Goal: Task Accomplishment & Management: Manage account settings

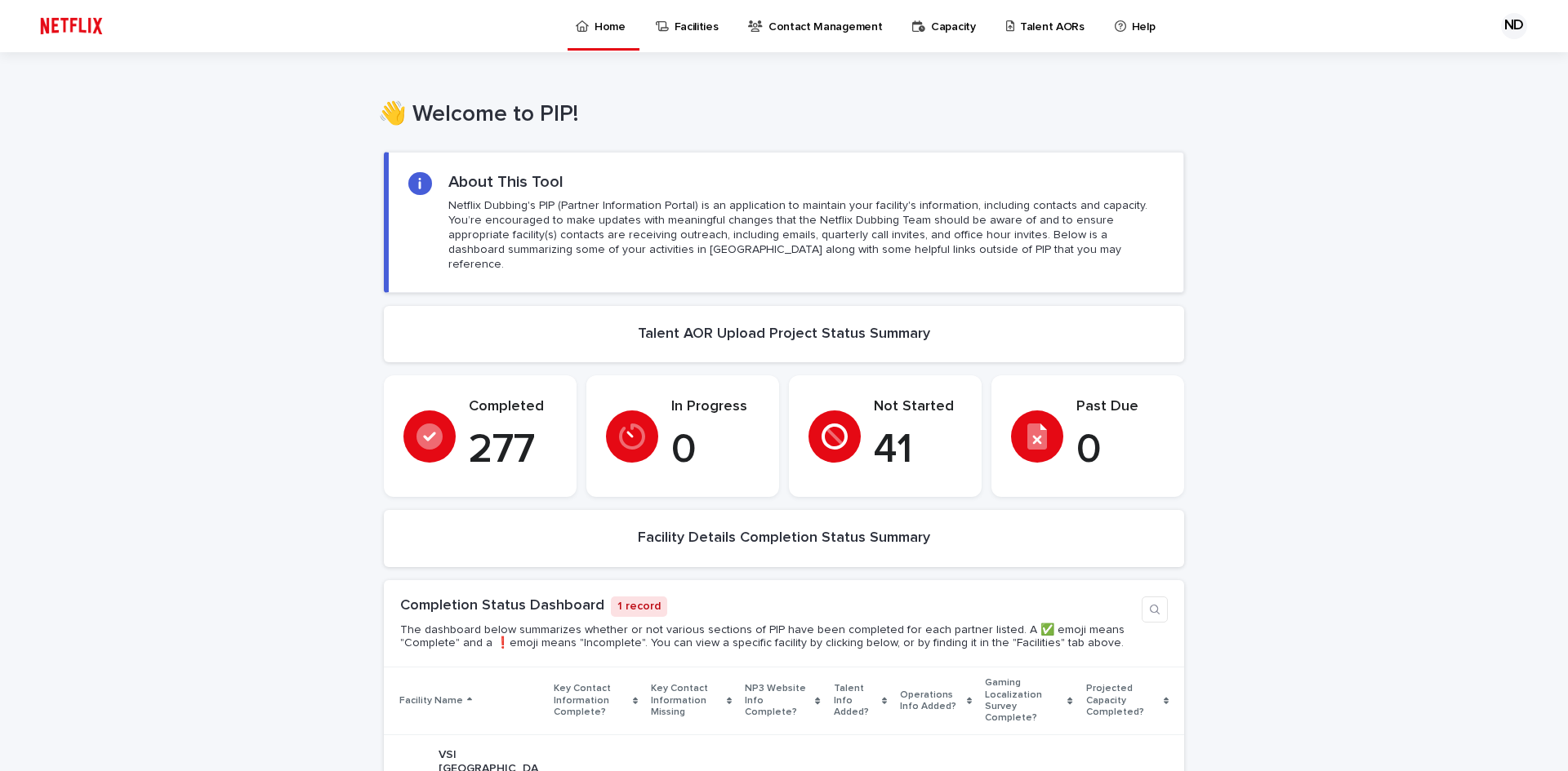
click at [936, 32] on p "Capacity" at bounding box center [953, 17] width 45 height 34
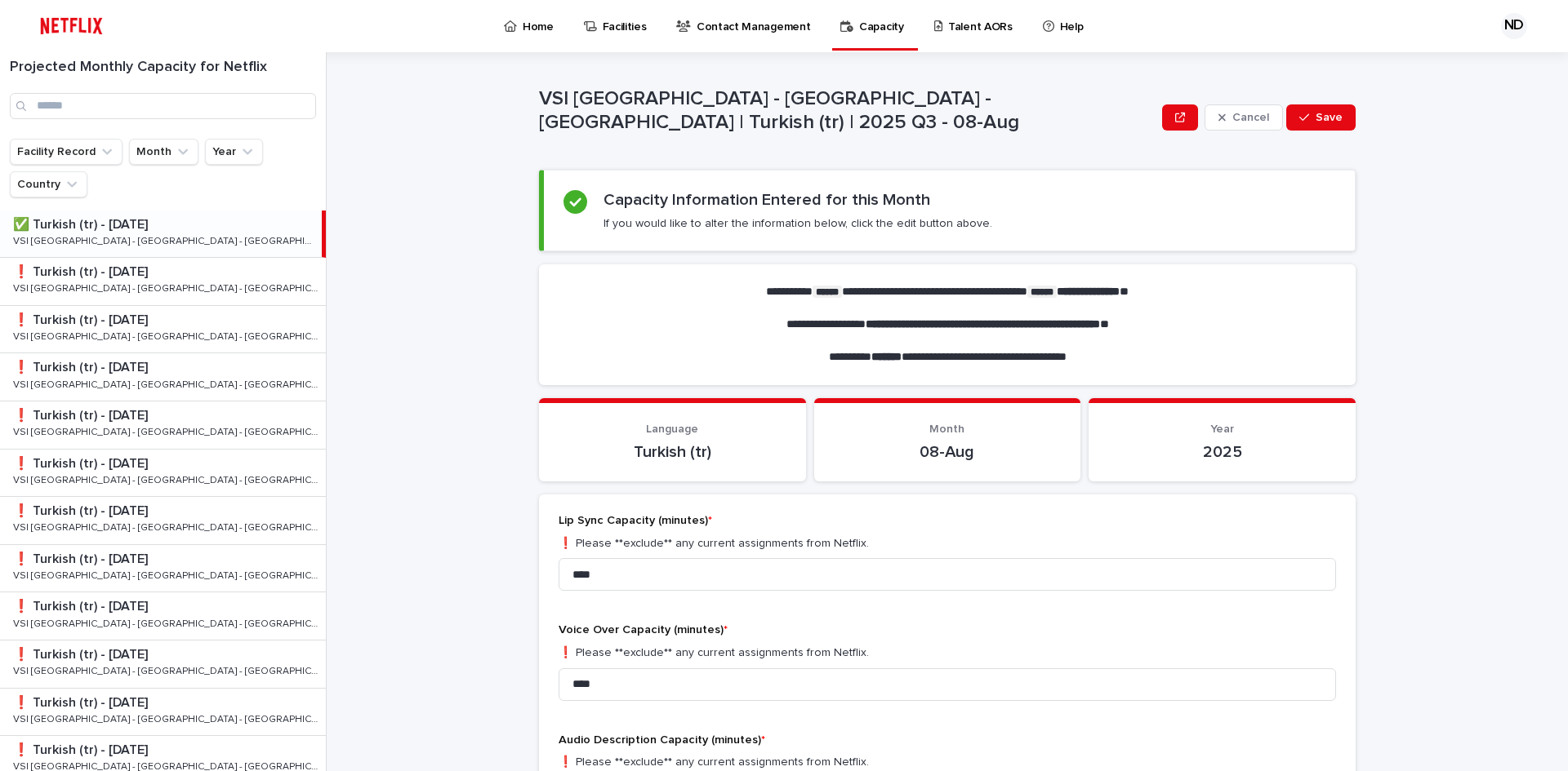
click at [950, 50] on link "Talent AORs" at bounding box center [976, 25] width 88 height 51
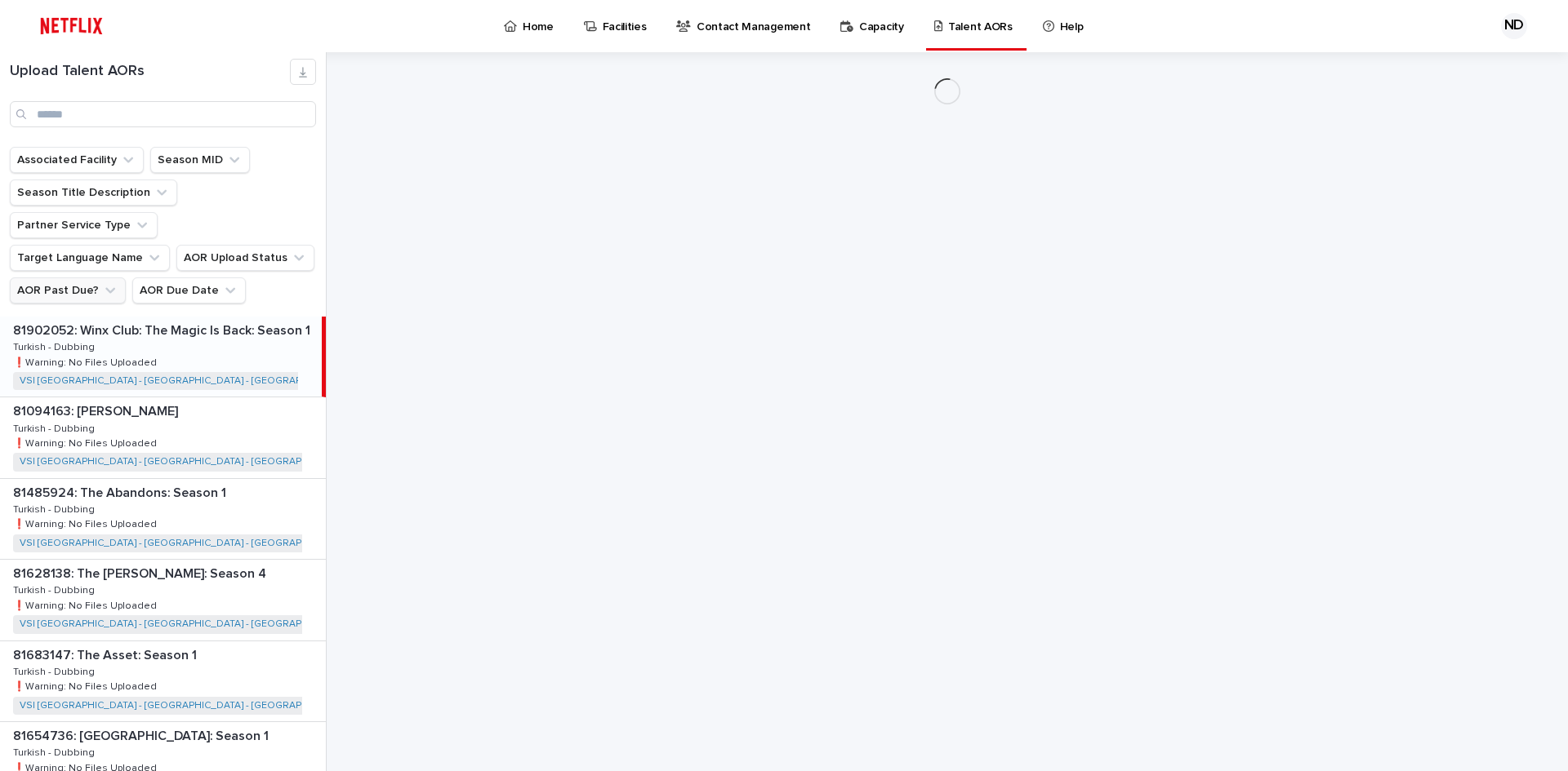
click at [87, 277] on button "AOR Past Due?" at bounding box center [68, 290] width 116 height 26
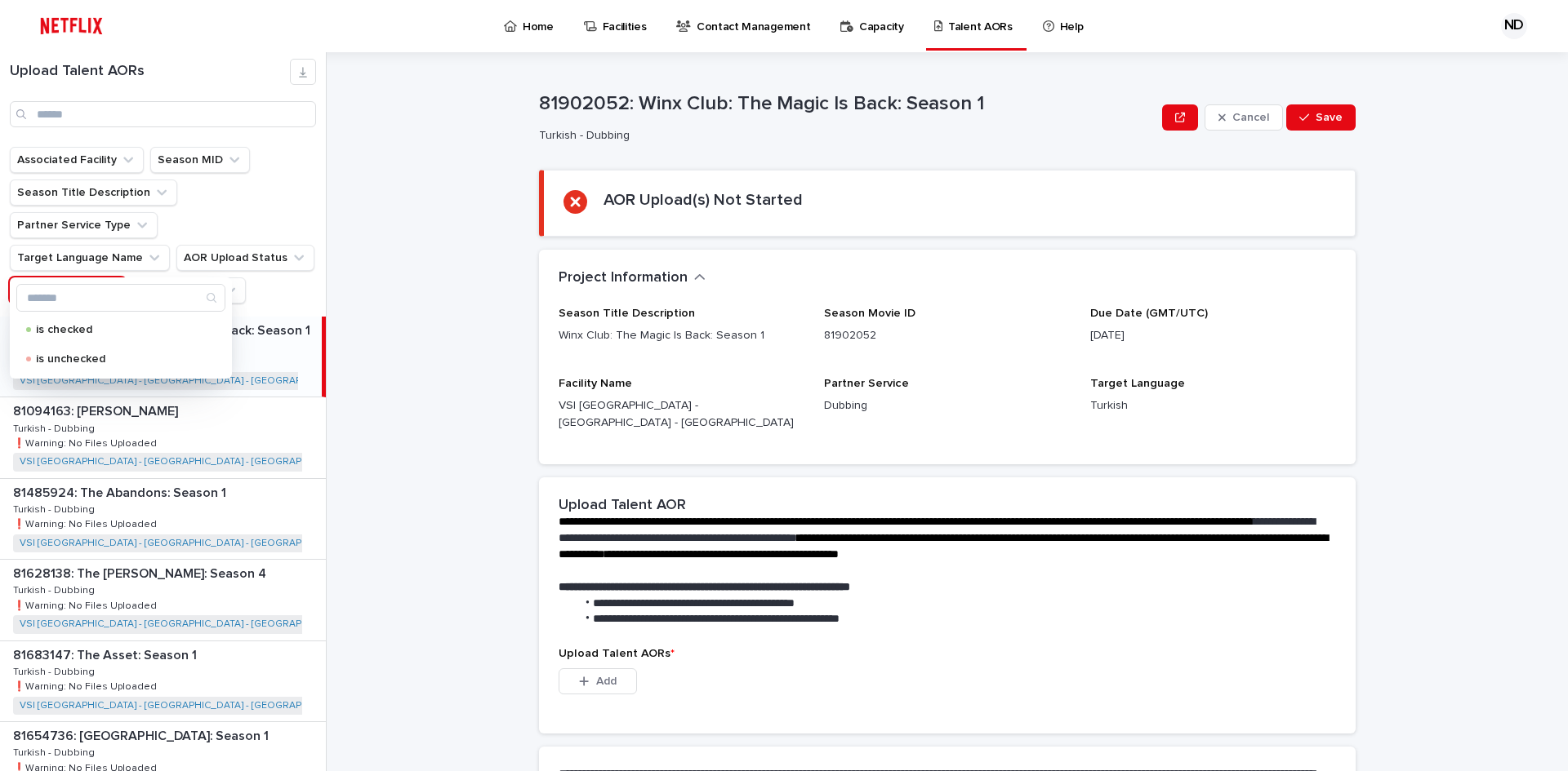
click at [80, 322] on div "is checked" at bounding box center [121, 329] width 209 height 26
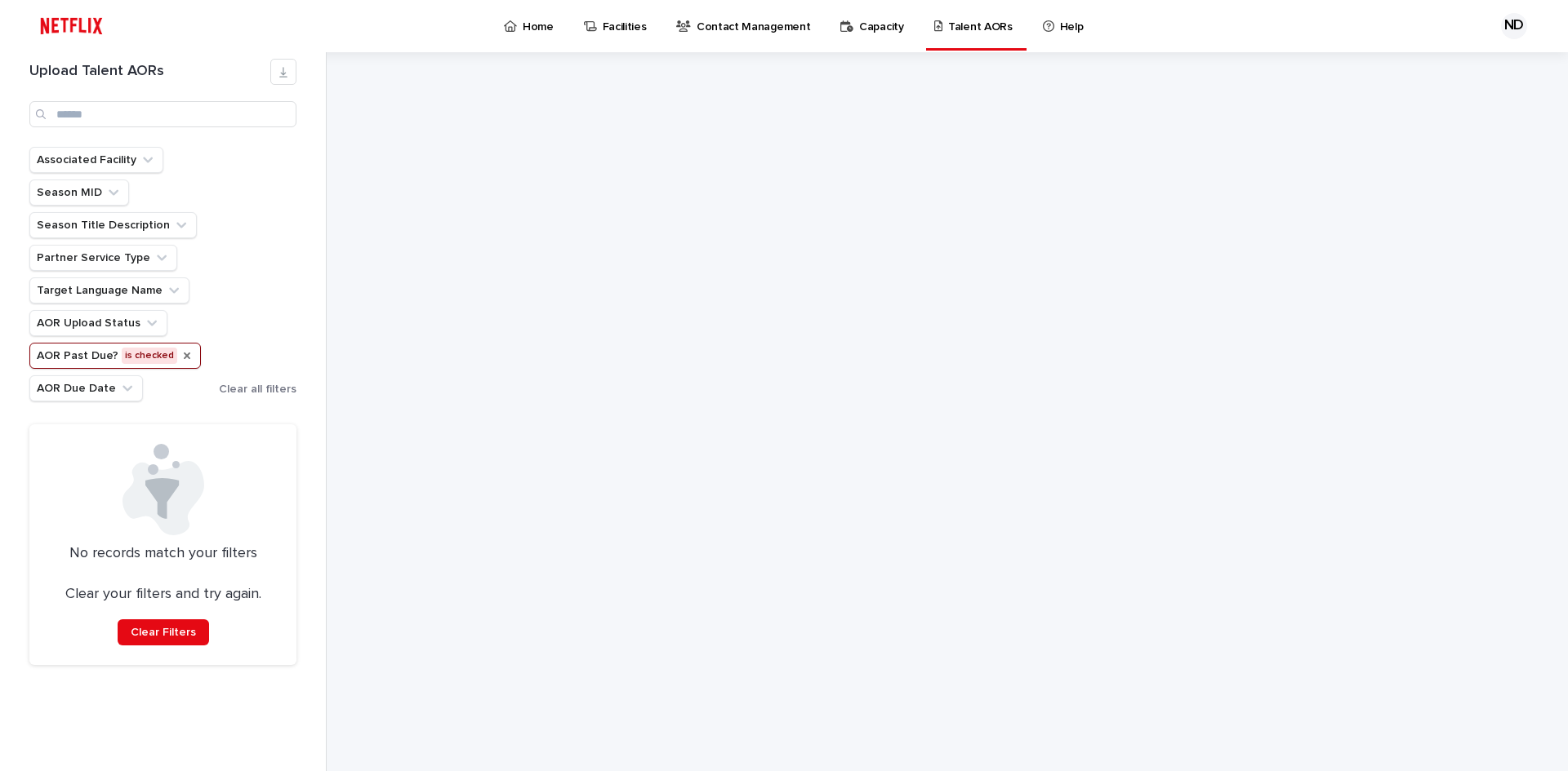
click at [181, 358] on icon "AOR Past Due?" at bounding box center [187, 356] width 13 height 13
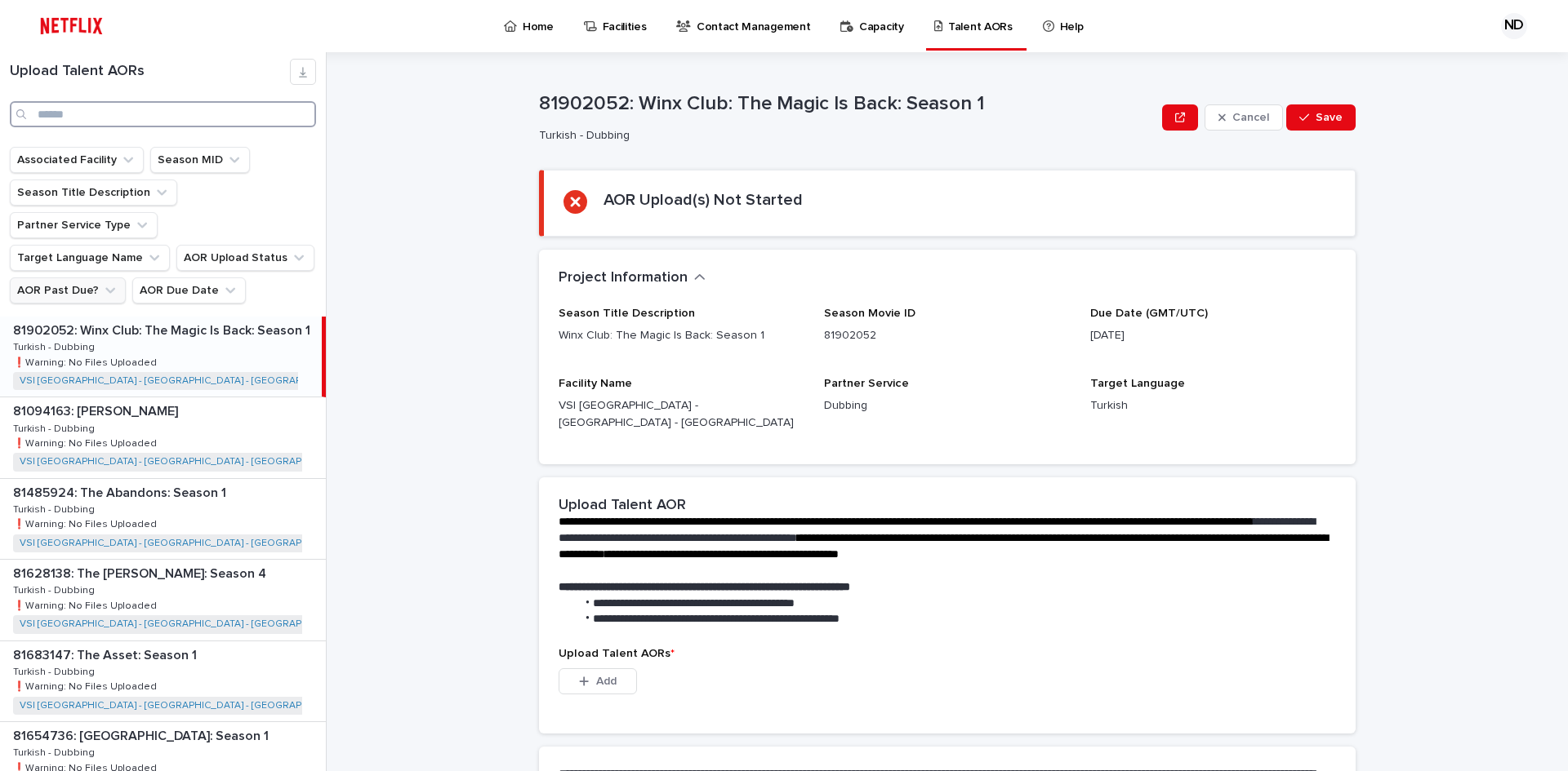
click at [84, 116] on input "Search" at bounding box center [163, 114] width 306 height 26
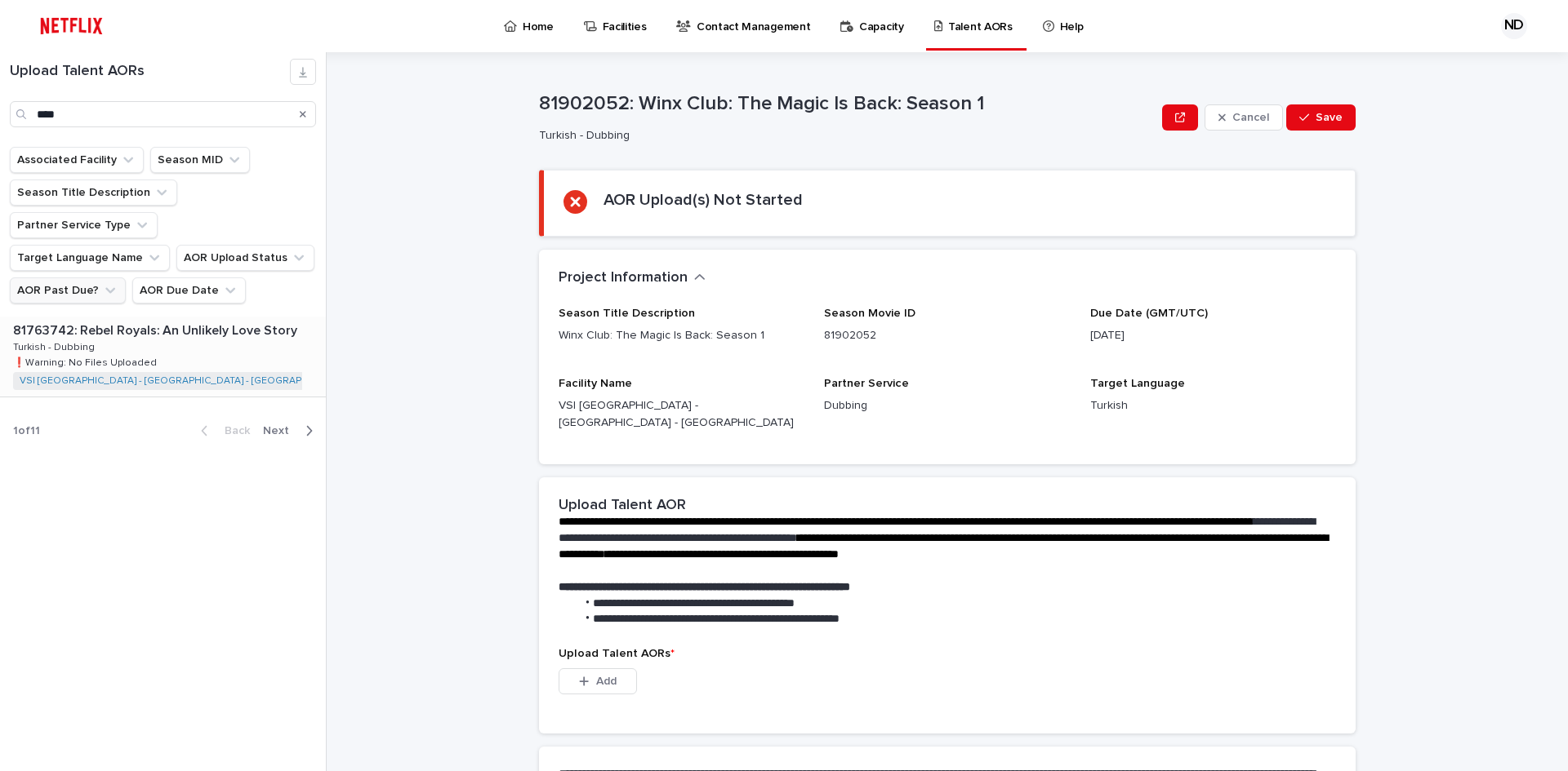
click at [192, 325] on div "81763742: Rebel Royals: An Unlikely Love Story 81763742: Rebel Royals: An Unlik…" at bounding box center [163, 356] width 326 height 80
click at [219, 114] on input "****" at bounding box center [163, 114] width 306 height 26
type input "*"
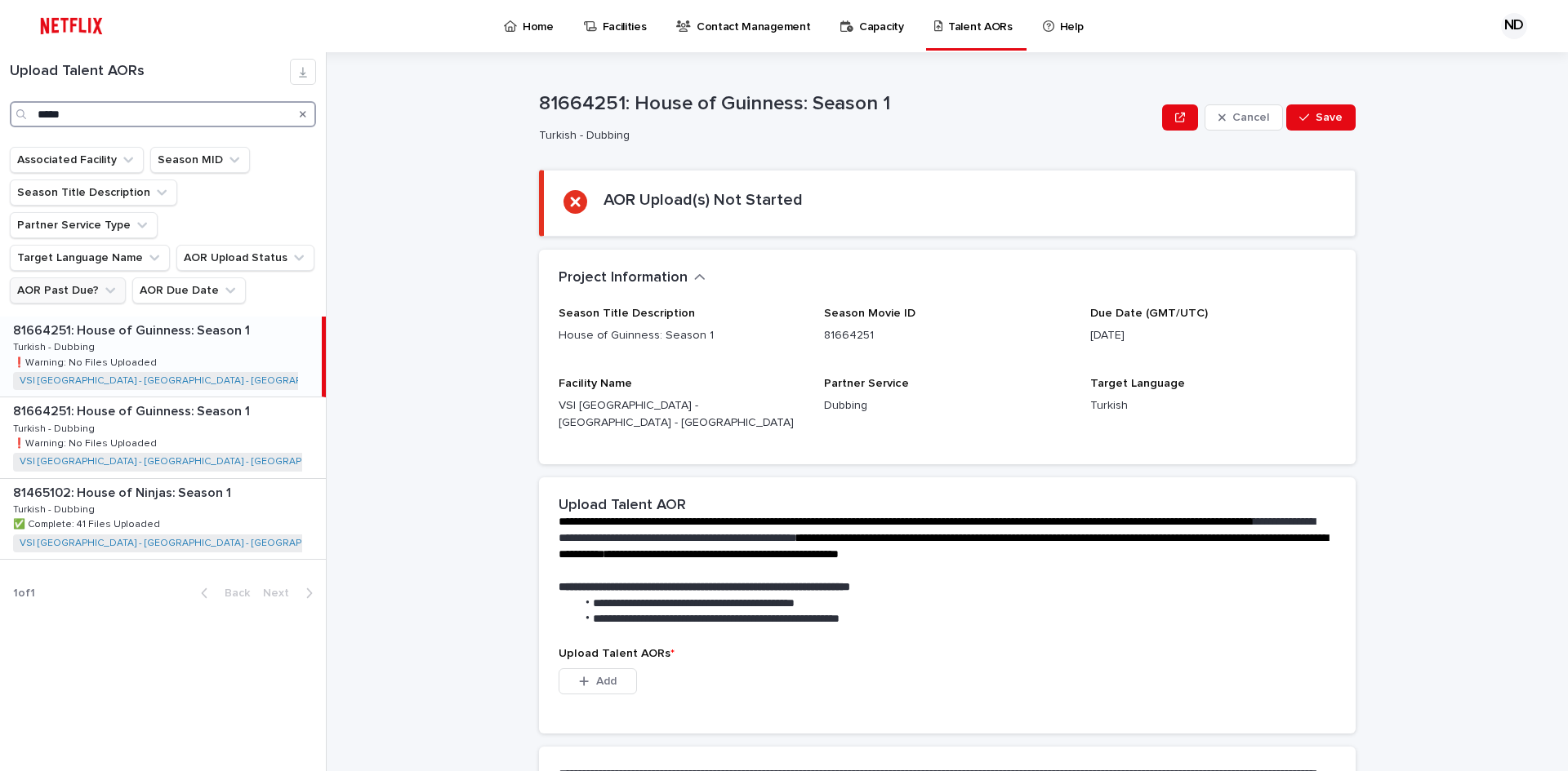
type input "*****"
click at [278, 342] on div "81664251: House of Guinness: Season 1 81664251: House of Guinness: Season 1 Tur…" at bounding box center [161, 356] width 322 height 80
click at [270, 408] on div "81664251: House of Guinness: Season 1 81664251: House of Guinness: Season 1 Tur…" at bounding box center [163, 436] width 326 height 80
click at [238, 342] on div "81664251: House of Guinness: Season 1 81664251: House of Guinness: Season 1 Tur…" at bounding box center [163, 356] width 326 height 80
click at [252, 407] on div "81664251: House of Guinness: Season 1 81664251: House of Guinness: Season 1 Tur…" at bounding box center [163, 436] width 326 height 80
